Goal: Navigation & Orientation: Find specific page/section

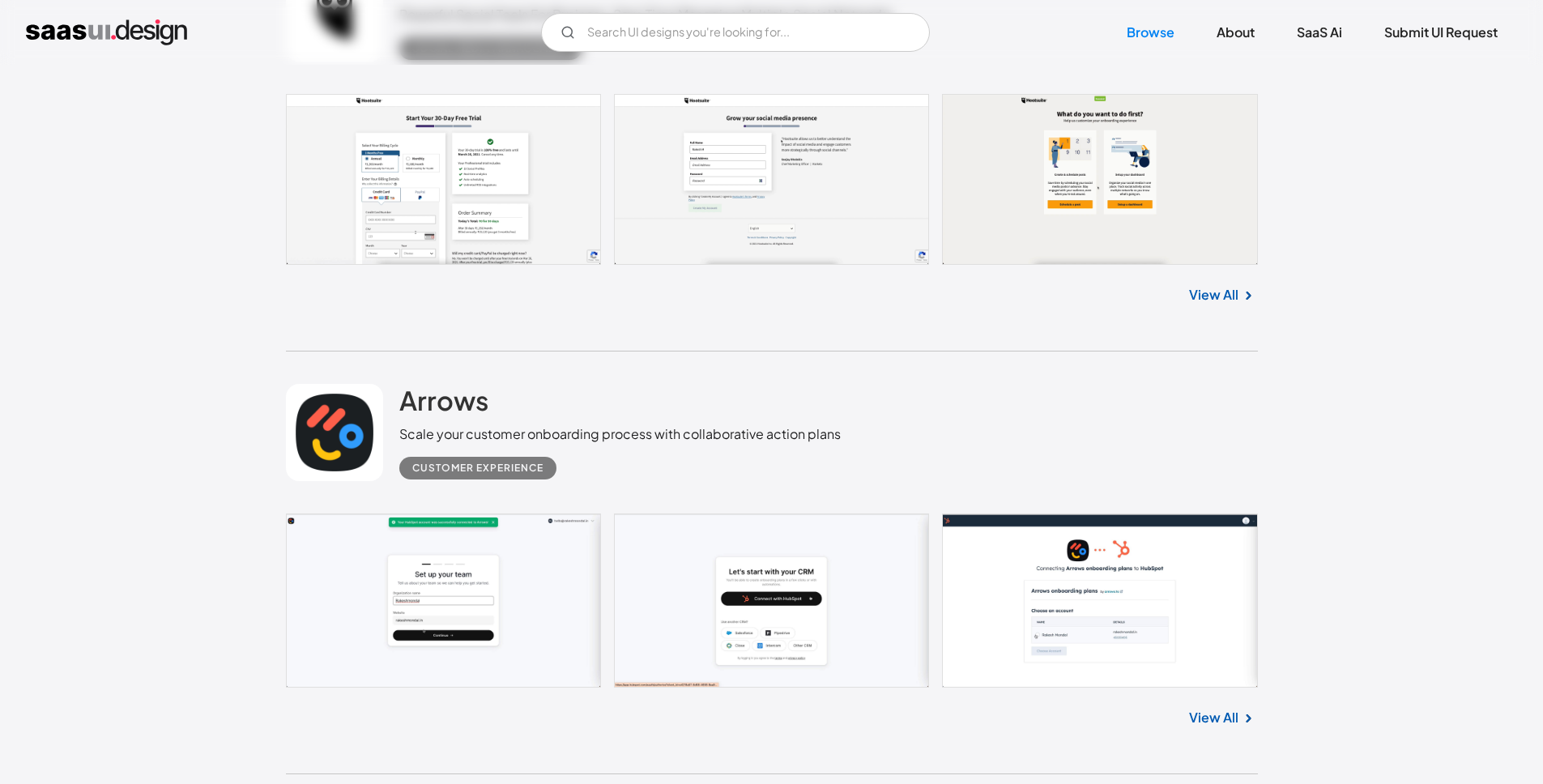
scroll to position [8623, 0]
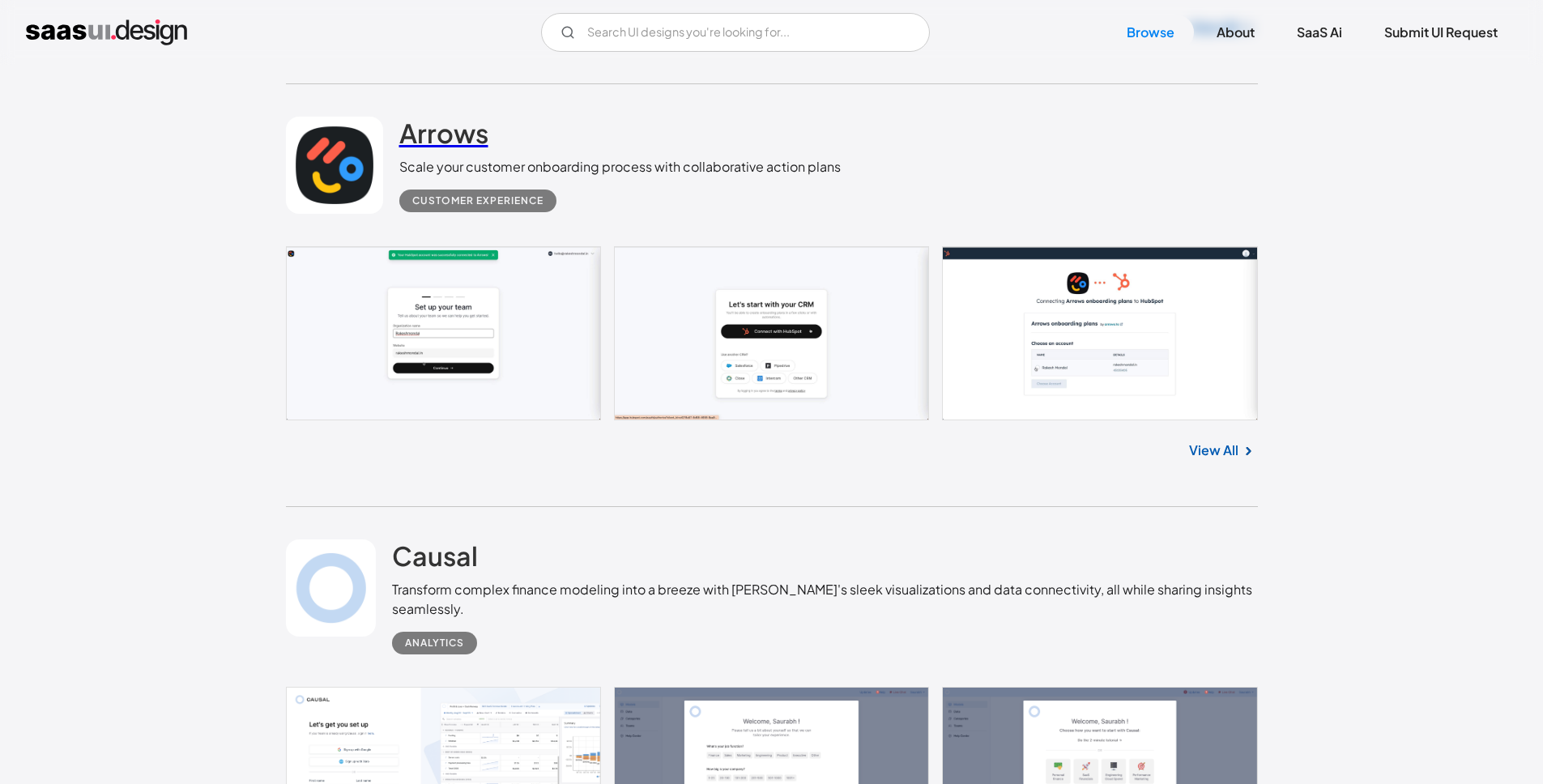
click at [459, 145] on h2 "Arrows" at bounding box center [443, 132] width 89 height 32
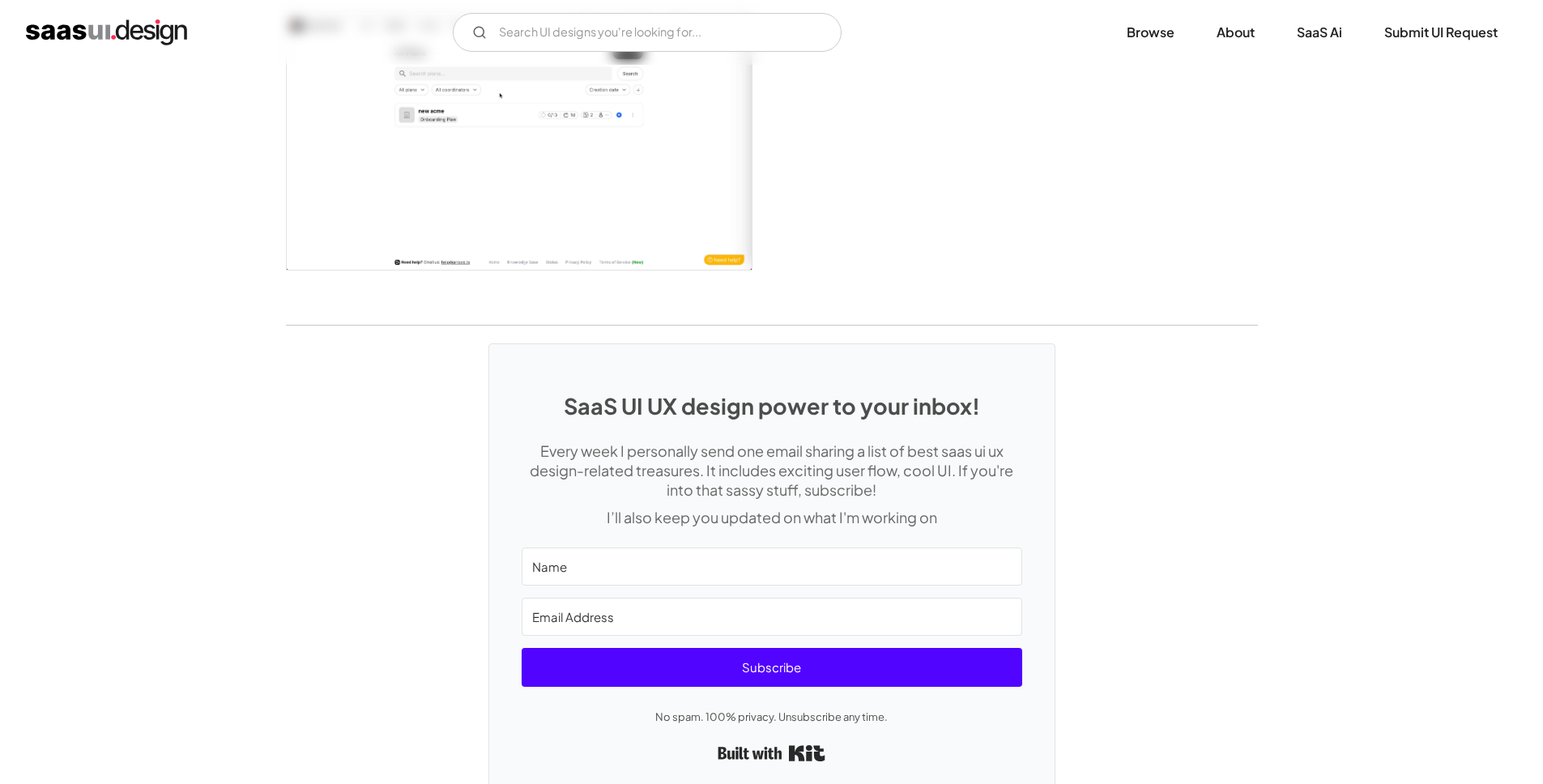
scroll to position [3643, 0]
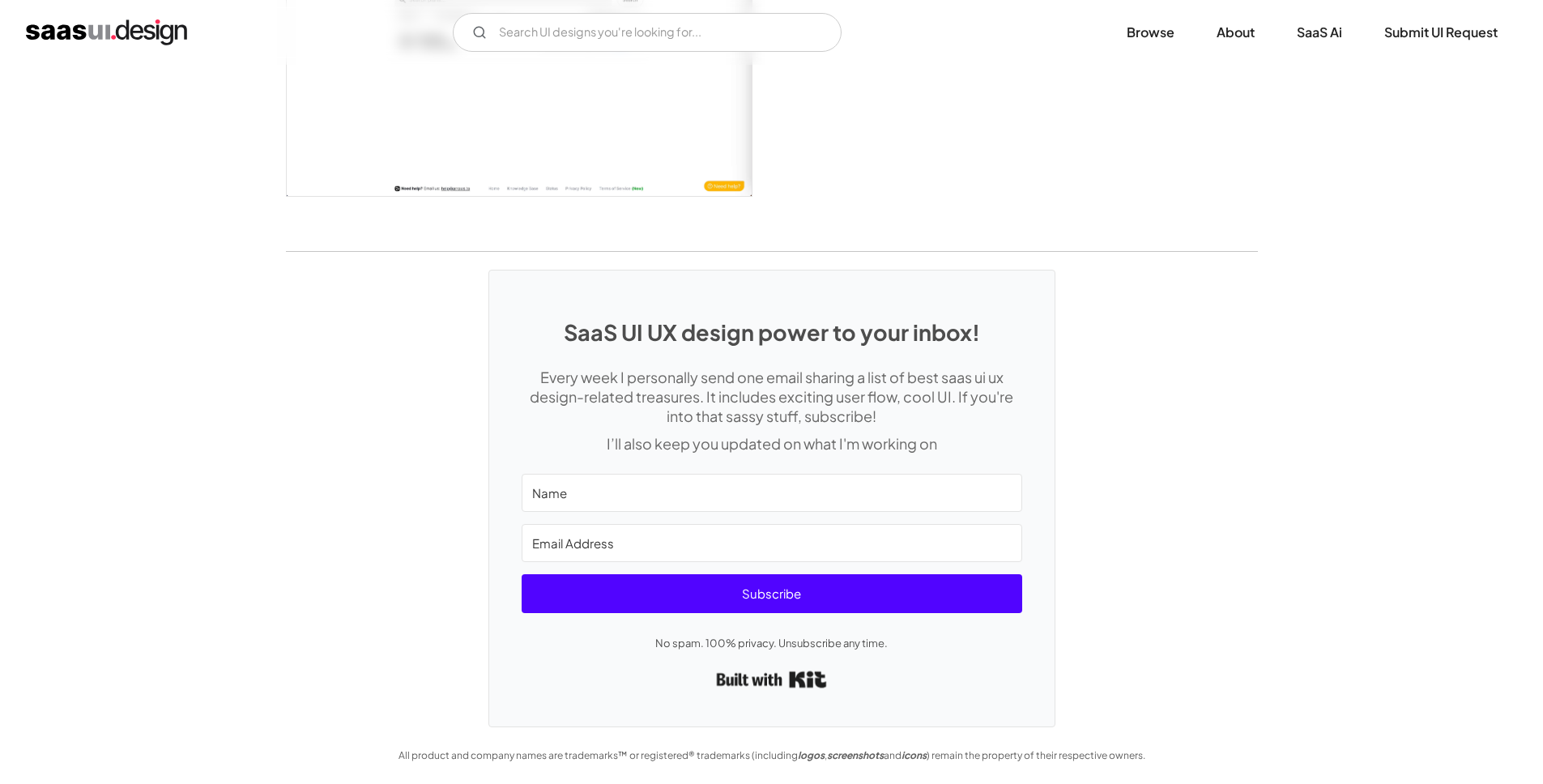
click at [813, 678] on link "Built with Kit" at bounding box center [771, 679] width 110 height 30
click at [1160, 32] on link "Browse" at bounding box center [1150, 32] width 87 height 35
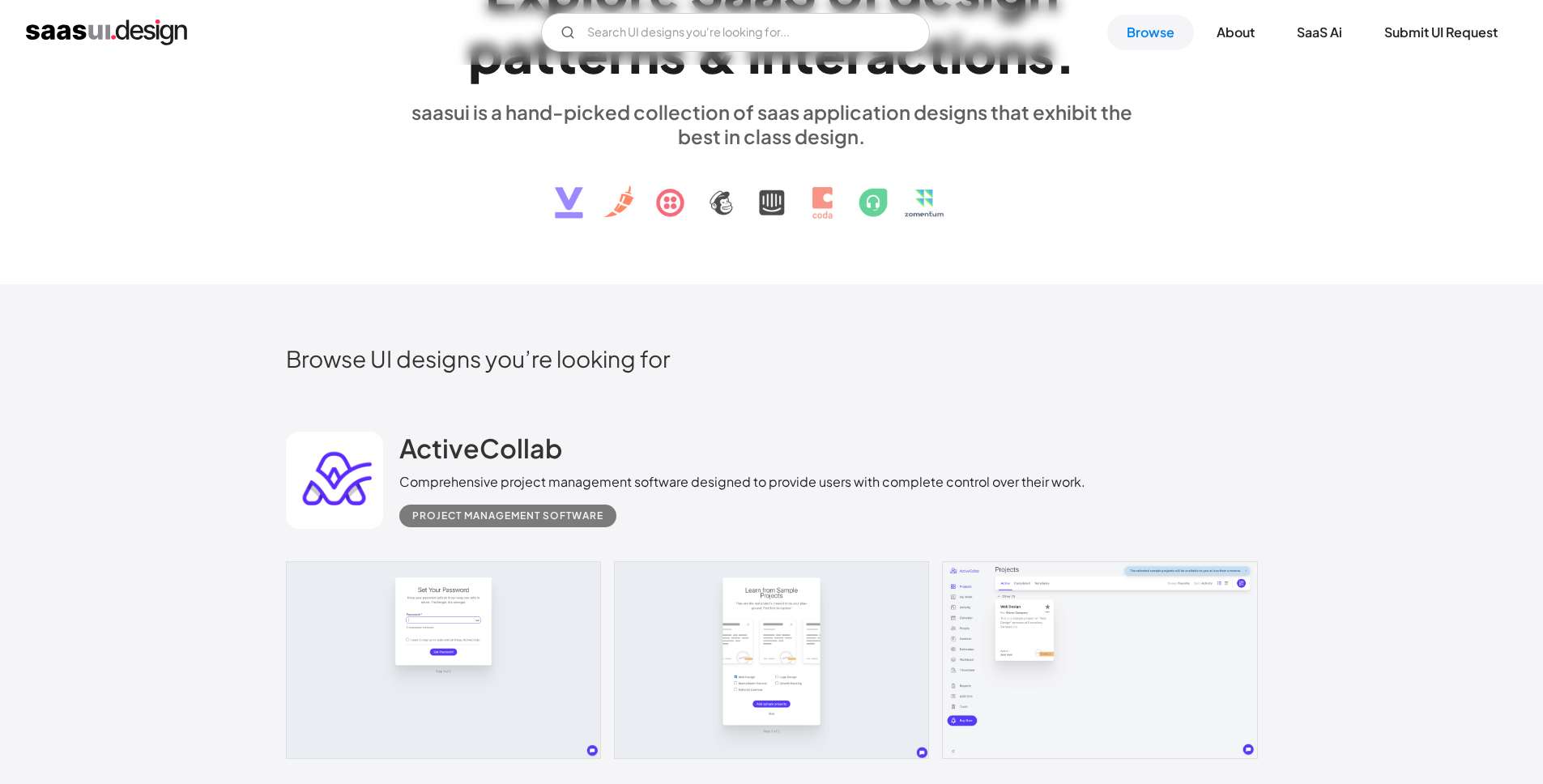
scroll to position [186, 0]
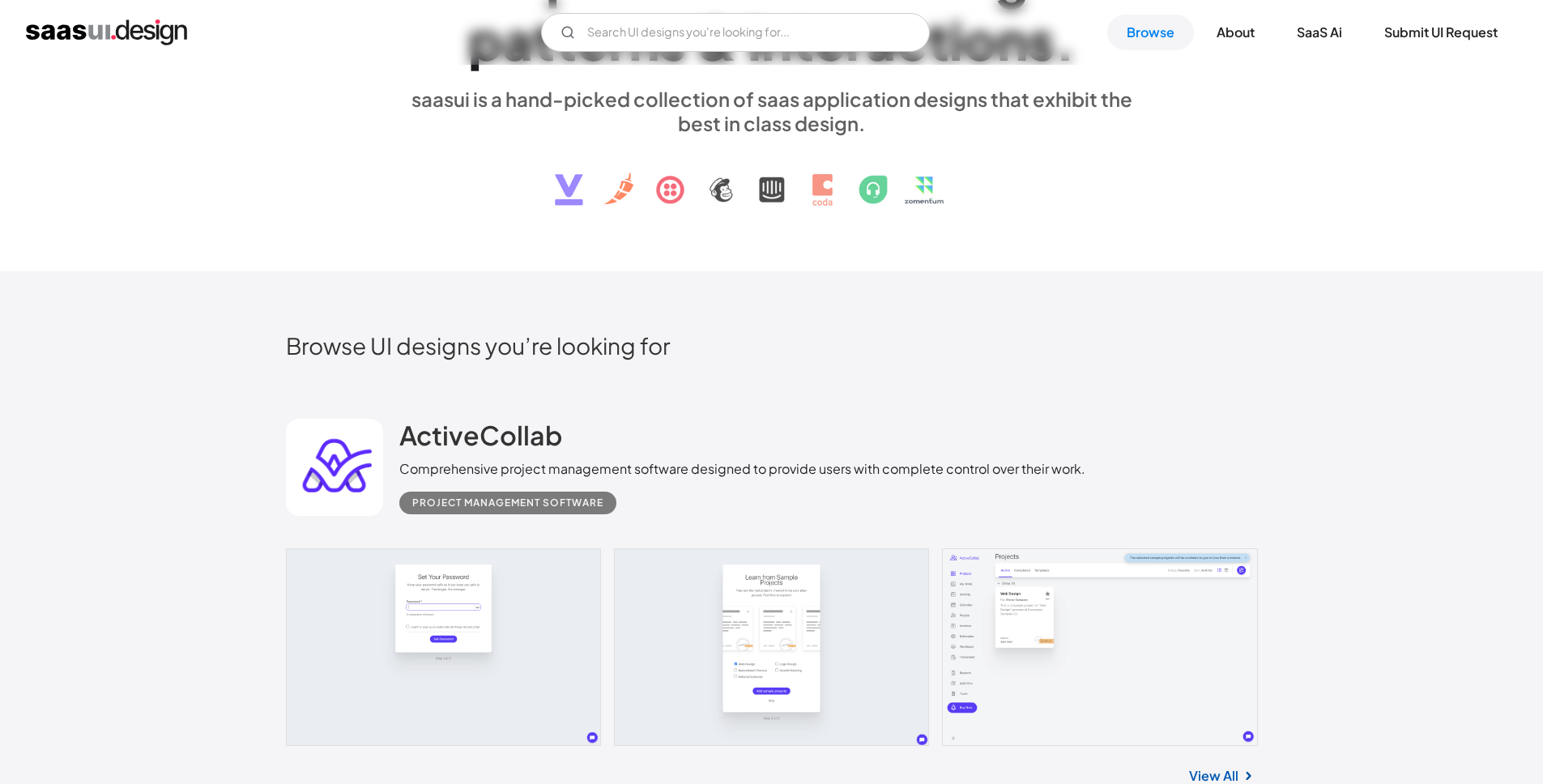
click at [595, 510] on div "Project Management Software" at bounding box center [508, 503] width 191 height 20
click at [561, 501] on div "Project Management Software" at bounding box center [508, 503] width 191 height 20
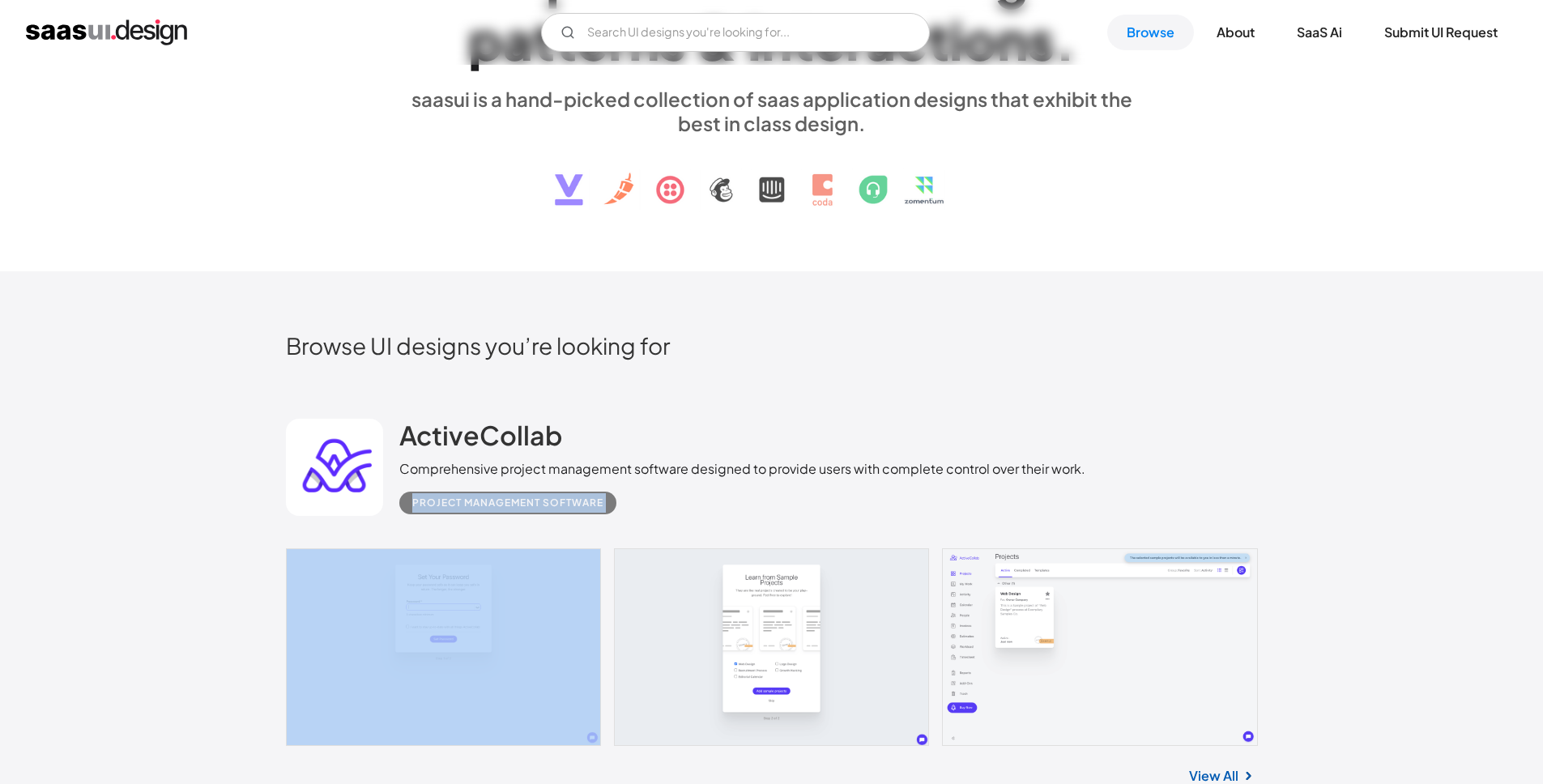
click at [935, 365] on div "Browse UI designs you’re looking for" at bounding box center [772, 358] width 972 height 55
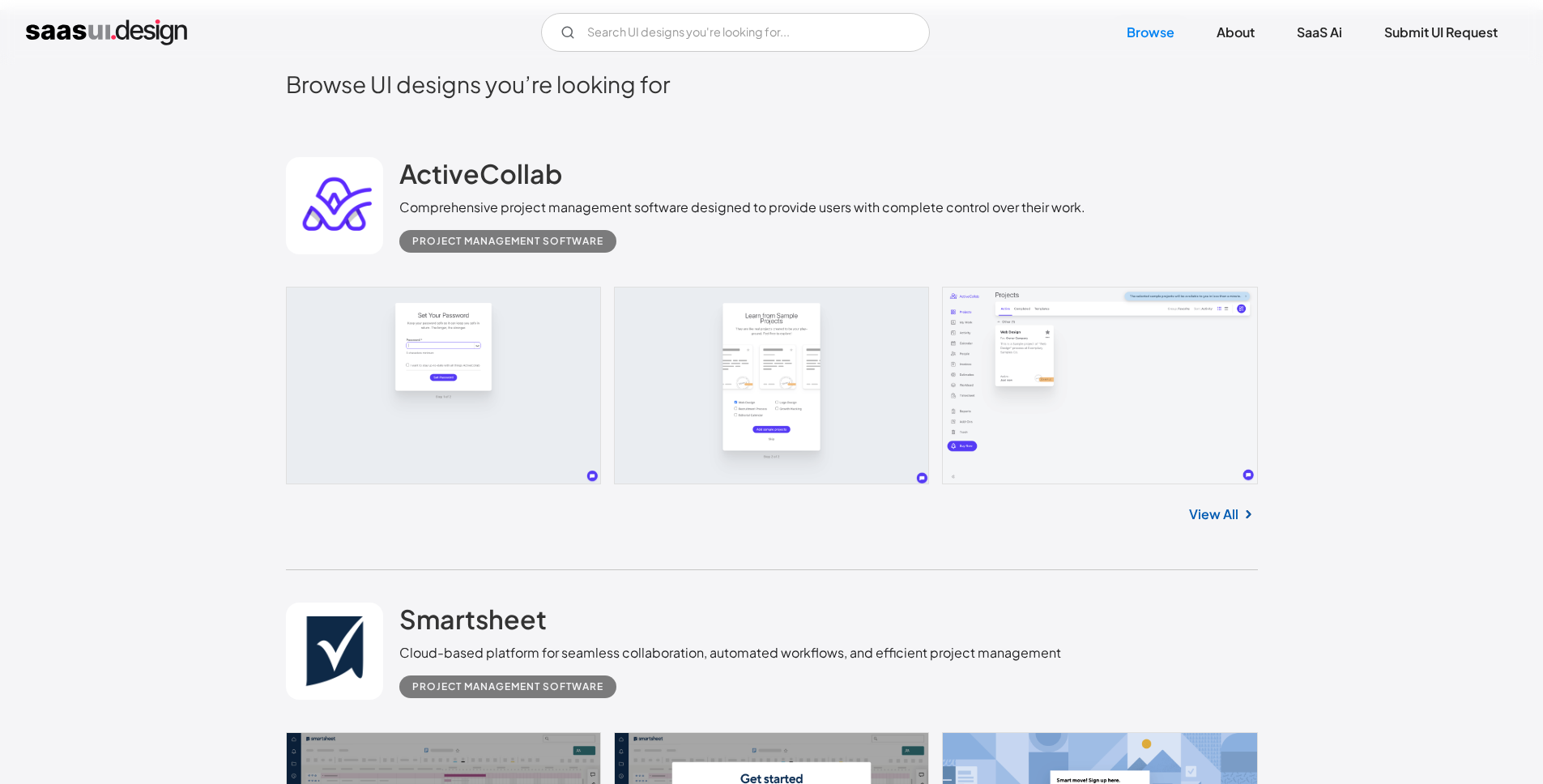
scroll to position [444, 0]
